Goal: Task Accomplishment & Management: Use online tool/utility

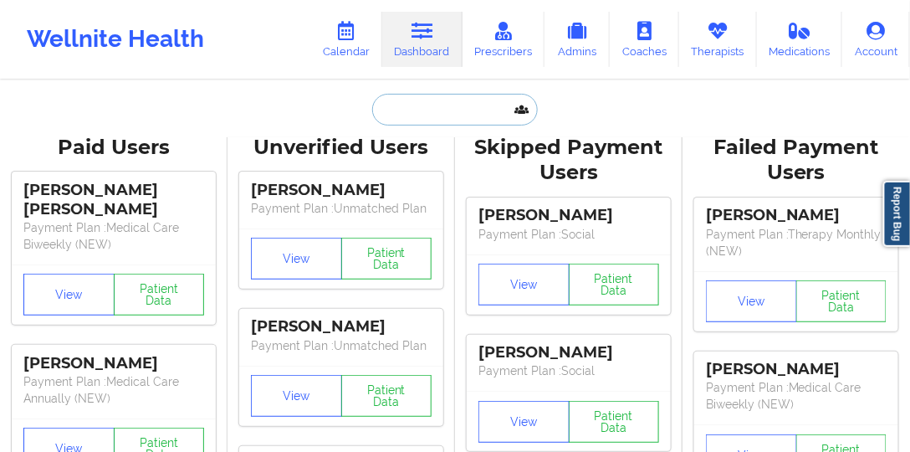
paste input "[PERSON_NAME][EMAIL_ADDRESS][PERSON_NAME][DOMAIN_NAME]"
type input "[PERSON_NAME][EMAIL_ADDRESS][PERSON_NAME][DOMAIN_NAME]"
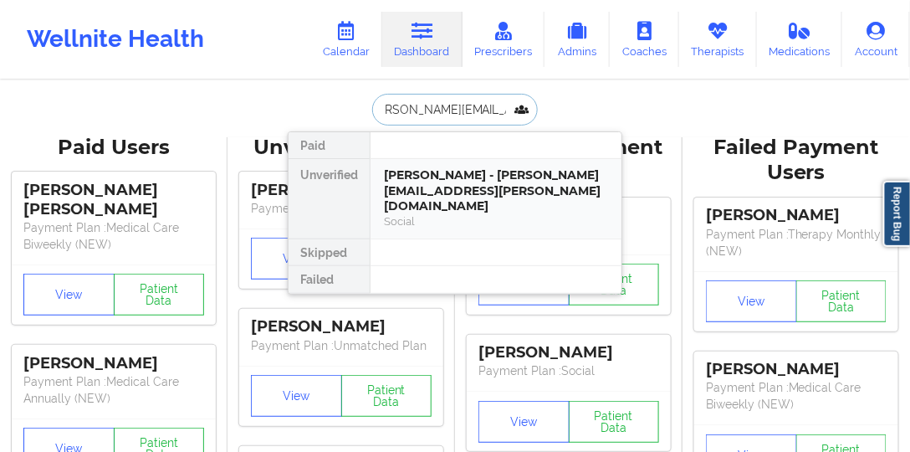
click at [459, 185] on div "[PERSON_NAME] - [PERSON_NAME][EMAIL_ADDRESS][PERSON_NAME][DOMAIN_NAME]" at bounding box center [496, 190] width 224 height 47
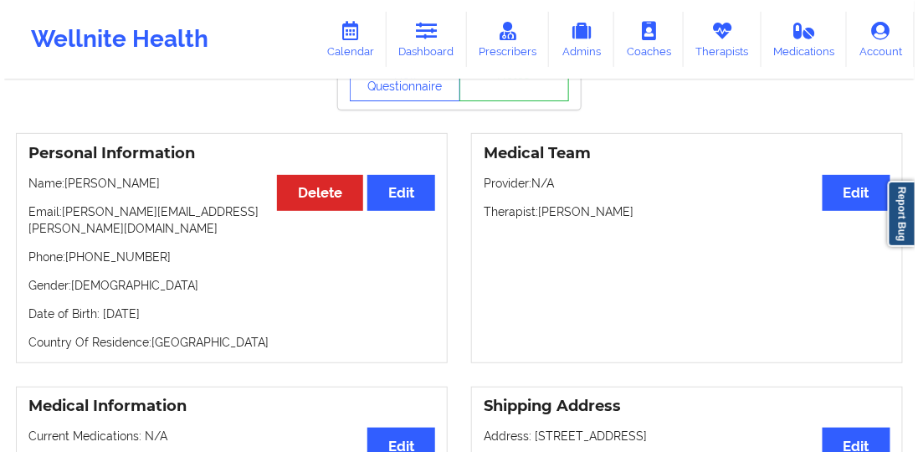
scroll to position [90, 0]
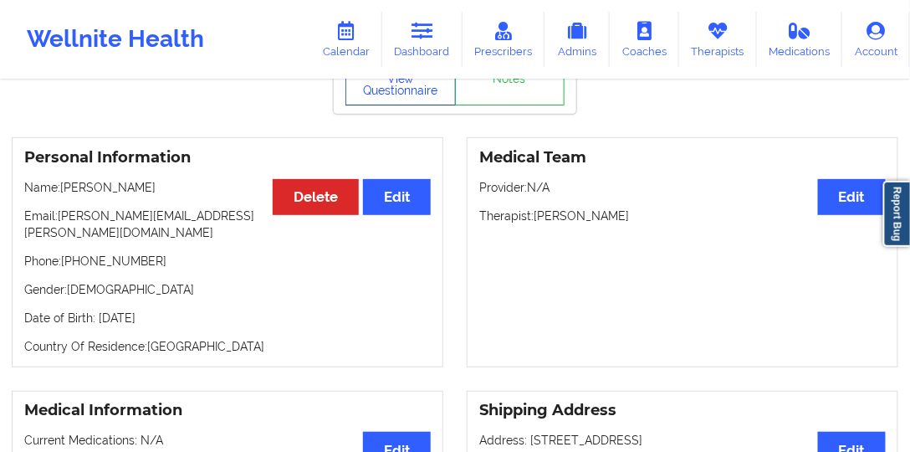
click at [353, 105] on button "View Questionnaire" at bounding box center [401, 85] width 110 height 42
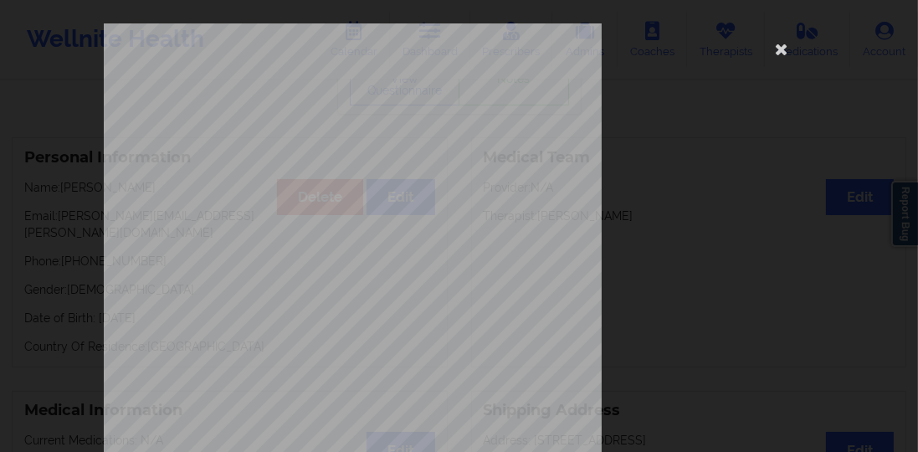
click at [638, 238] on div "[STREET_ADDRESS] What state do you live in ? [US_STATE] Full Name [PERSON_NAME]…" at bounding box center [459, 375] width 711 height 705
click at [780, 47] on icon at bounding box center [781, 48] width 27 height 27
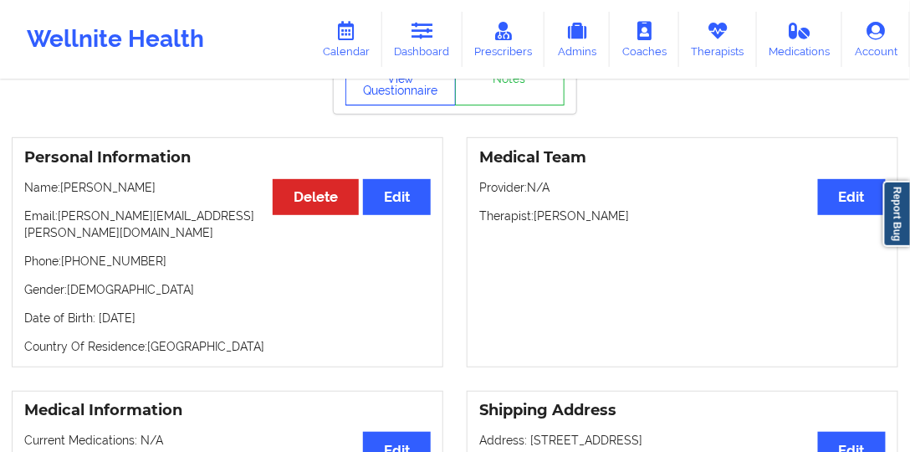
click at [377, 102] on button "View Questionnaire" at bounding box center [401, 85] width 110 height 42
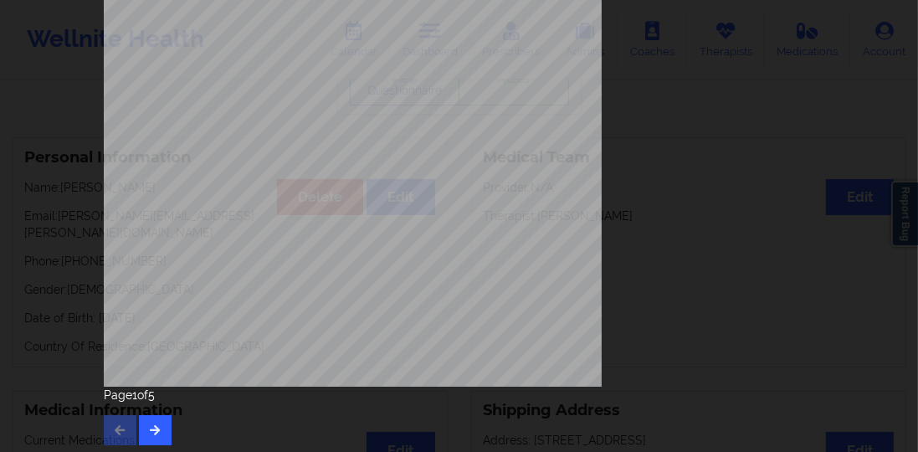
scroll to position [346, 0]
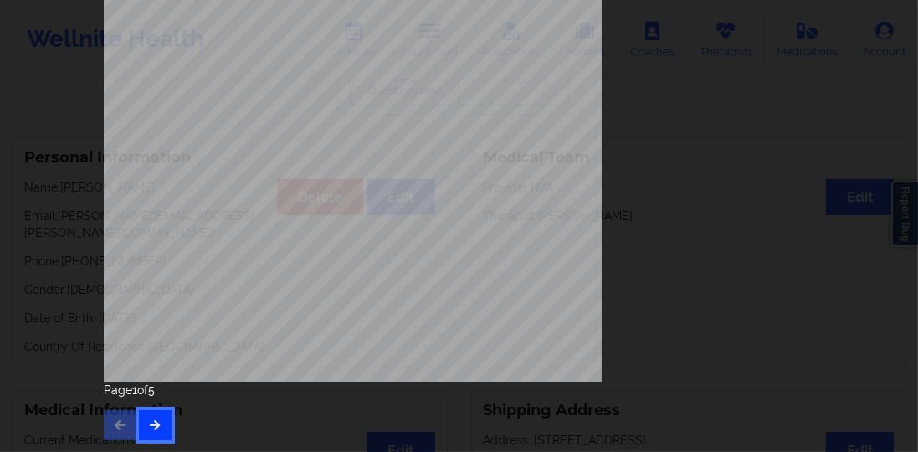
click at [139, 417] on button "button" at bounding box center [155, 425] width 33 height 30
click at [156, 416] on button "button" at bounding box center [155, 425] width 33 height 30
click at [157, 416] on button "button" at bounding box center [155, 425] width 33 height 30
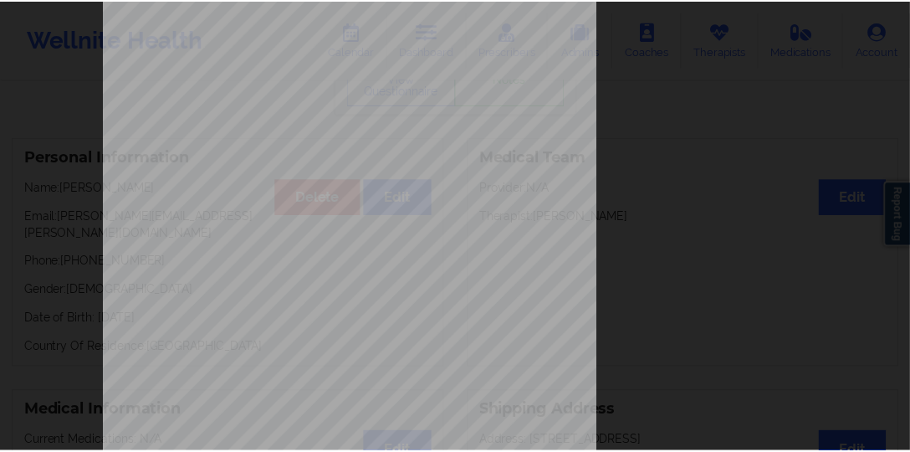
scroll to position [0, 0]
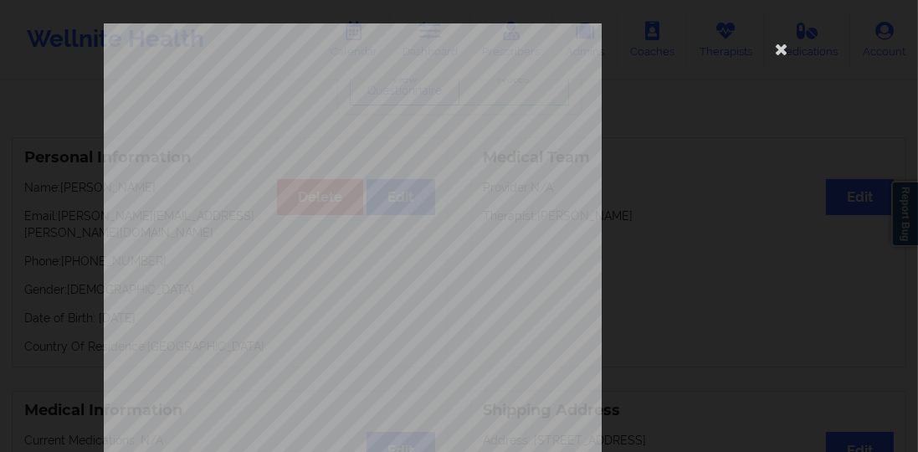
click at [649, 217] on div "Insurance company type details by patient commercial Insurance Member ID for pa…" at bounding box center [459, 375] width 711 height 705
click at [775, 49] on icon at bounding box center [781, 48] width 27 height 27
